Goal: Transaction & Acquisition: Purchase product/service

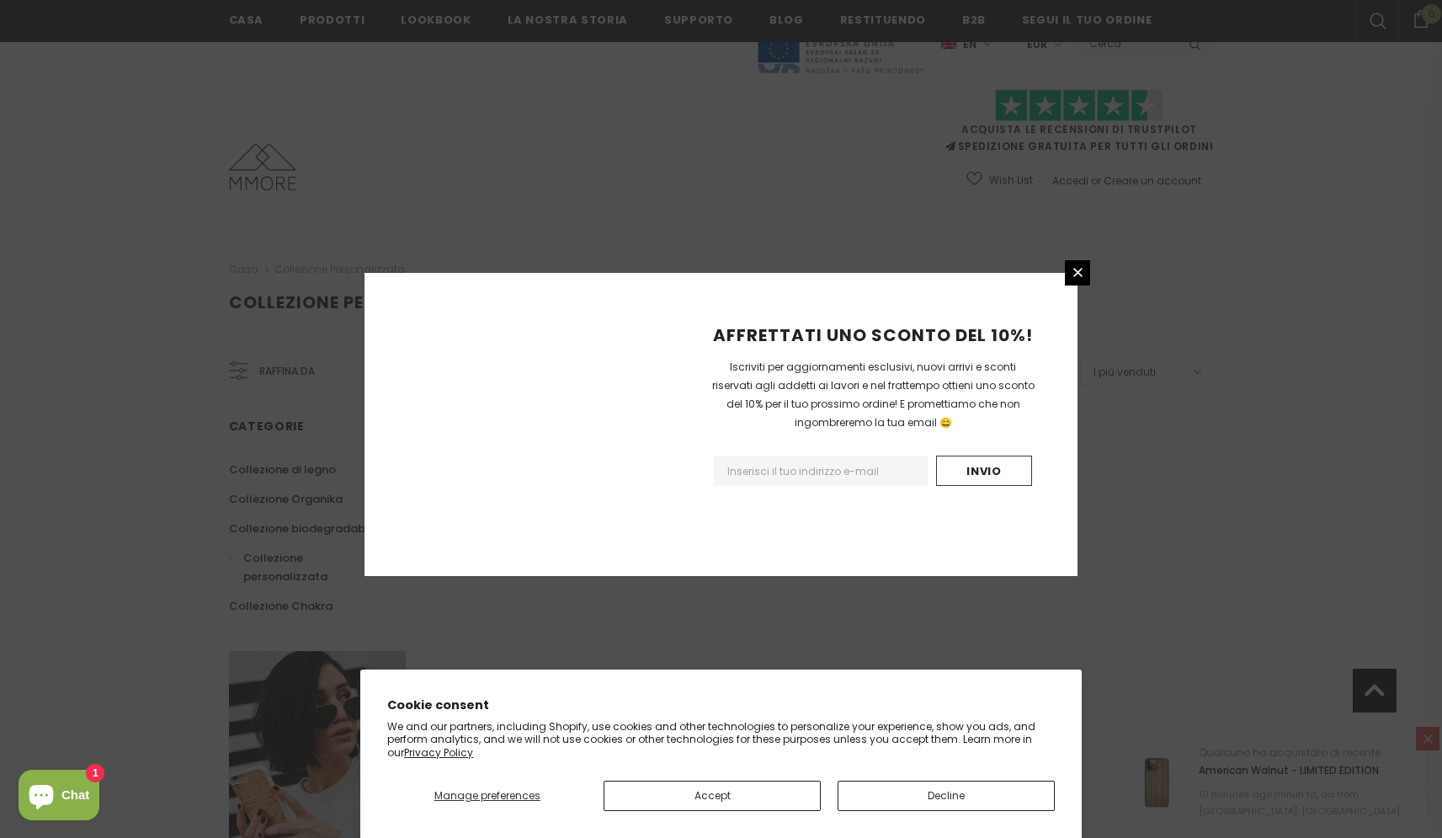
scroll to position [888, 0]
